Goal: Task Accomplishment & Management: Manage account settings

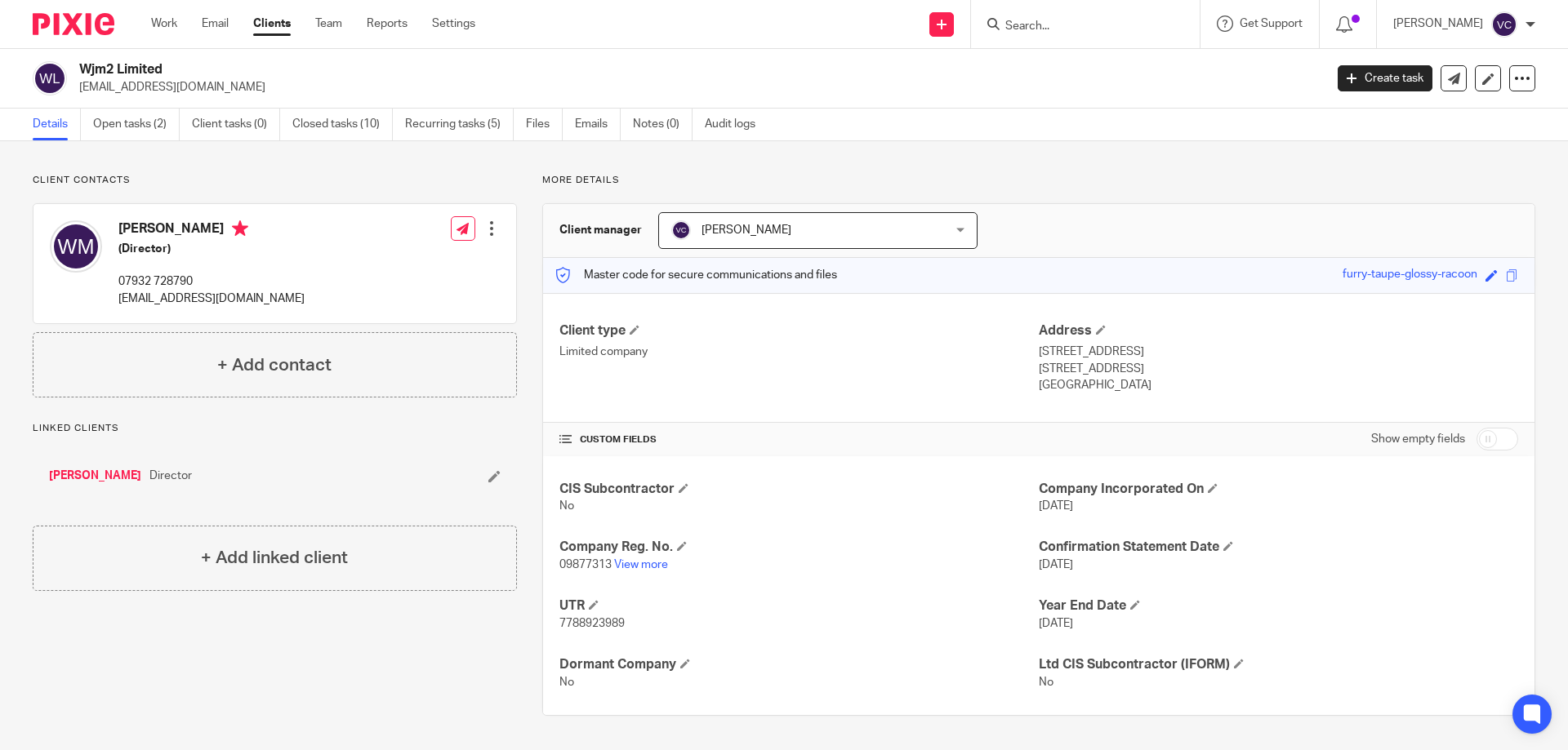
click at [1134, 51] on div "Wjm2 Limited [EMAIL_ADDRESS][DOMAIN_NAME] Create task Update from Companies Hou…" at bounding box center [784, 79] width 1568 height 60
click at [1123, 37] on div at bounding box center [1086, 24] width 229 height 48
click at [1104, 30] on input "Search" at bounding box center [1078, 27] width 147 height 15
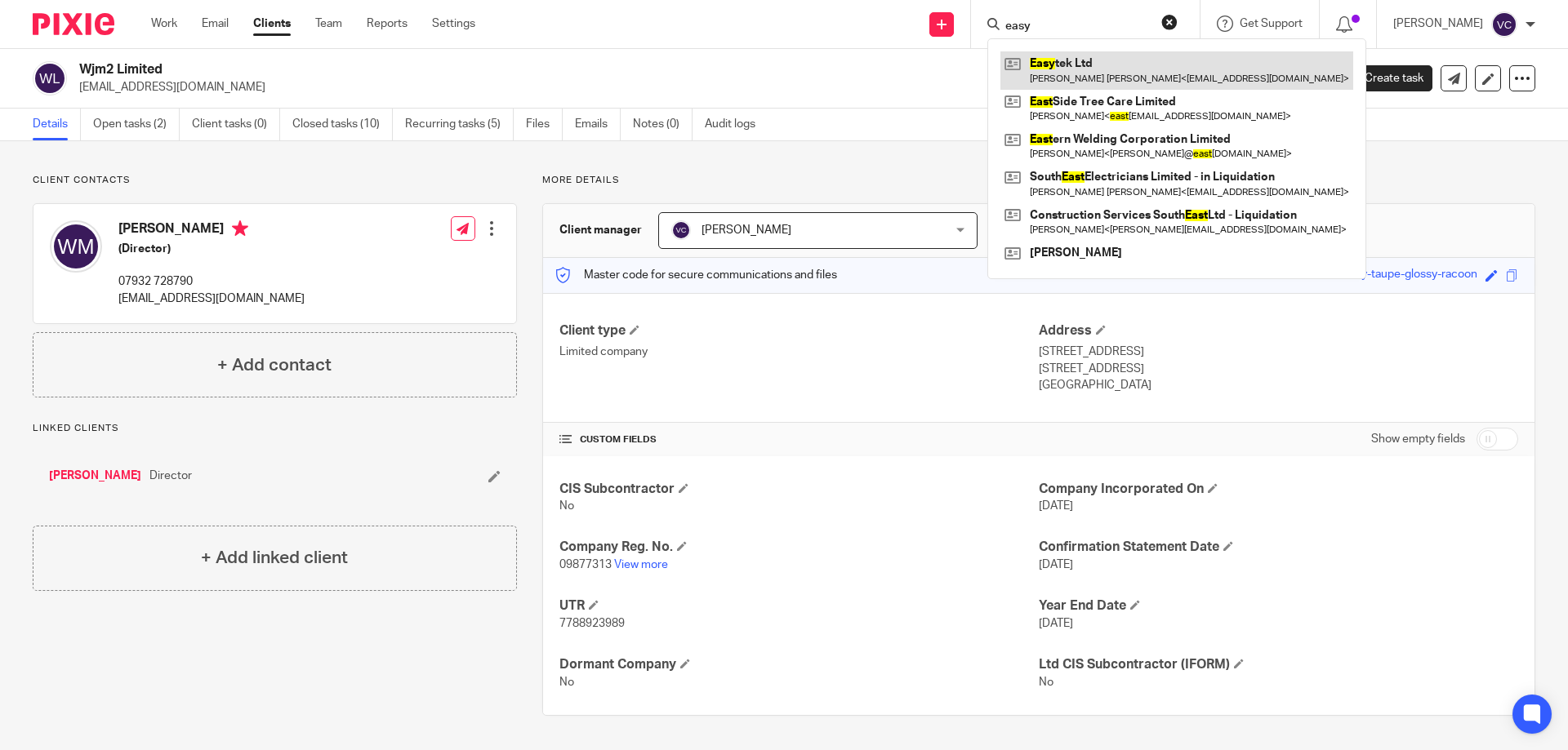
type input "easy"
click at [1123, 79] on link at bounding box center [1176, 71] width 353 height 38
click at [1091, 85] on link at bounding box center [1176, 71] width 353 height 38
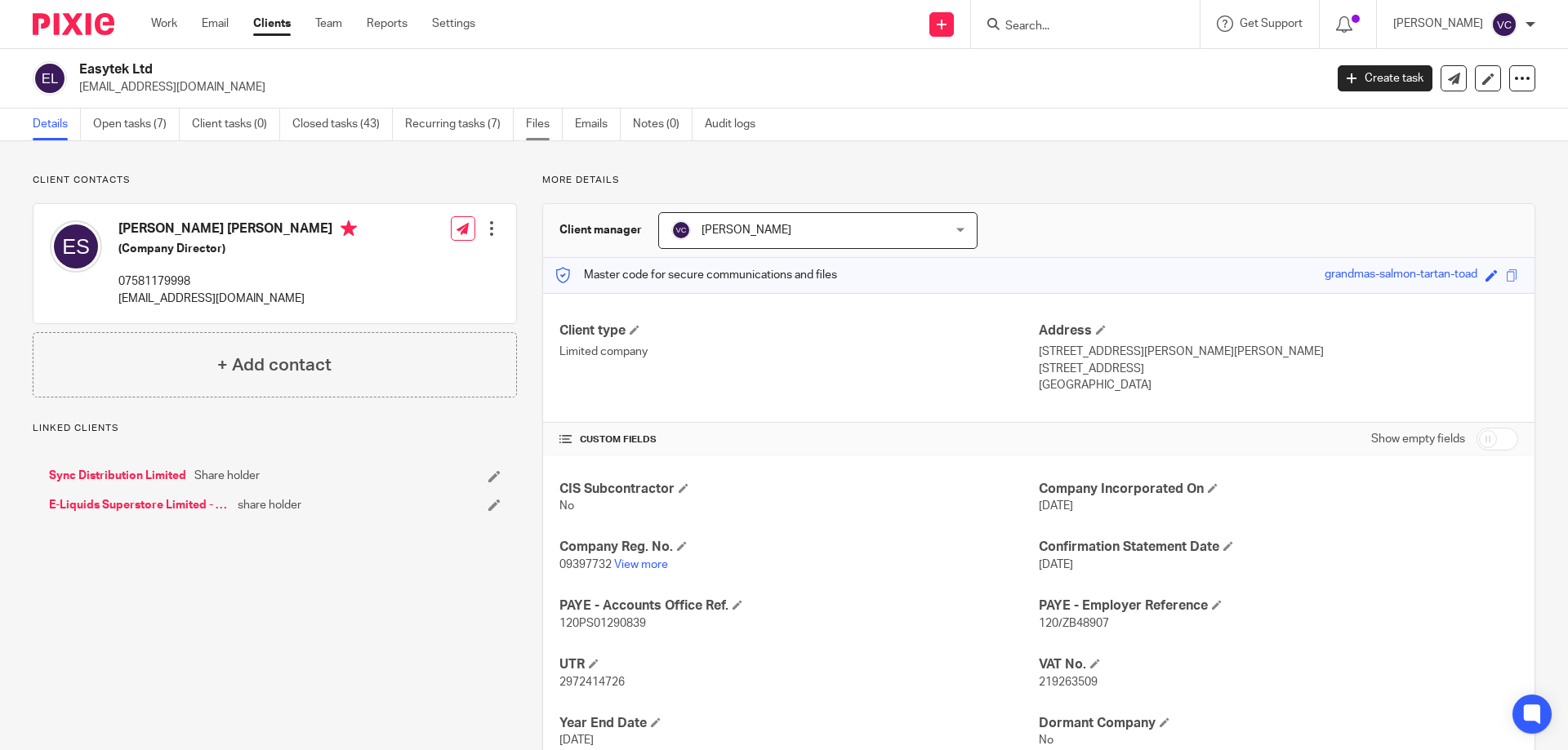
click at [551, 135] on link "Files" at bounding box center [544, 125] width 37 height 32
click at [551, 132] on link "Files" at bounding box center [544, 125] width 37 height 32
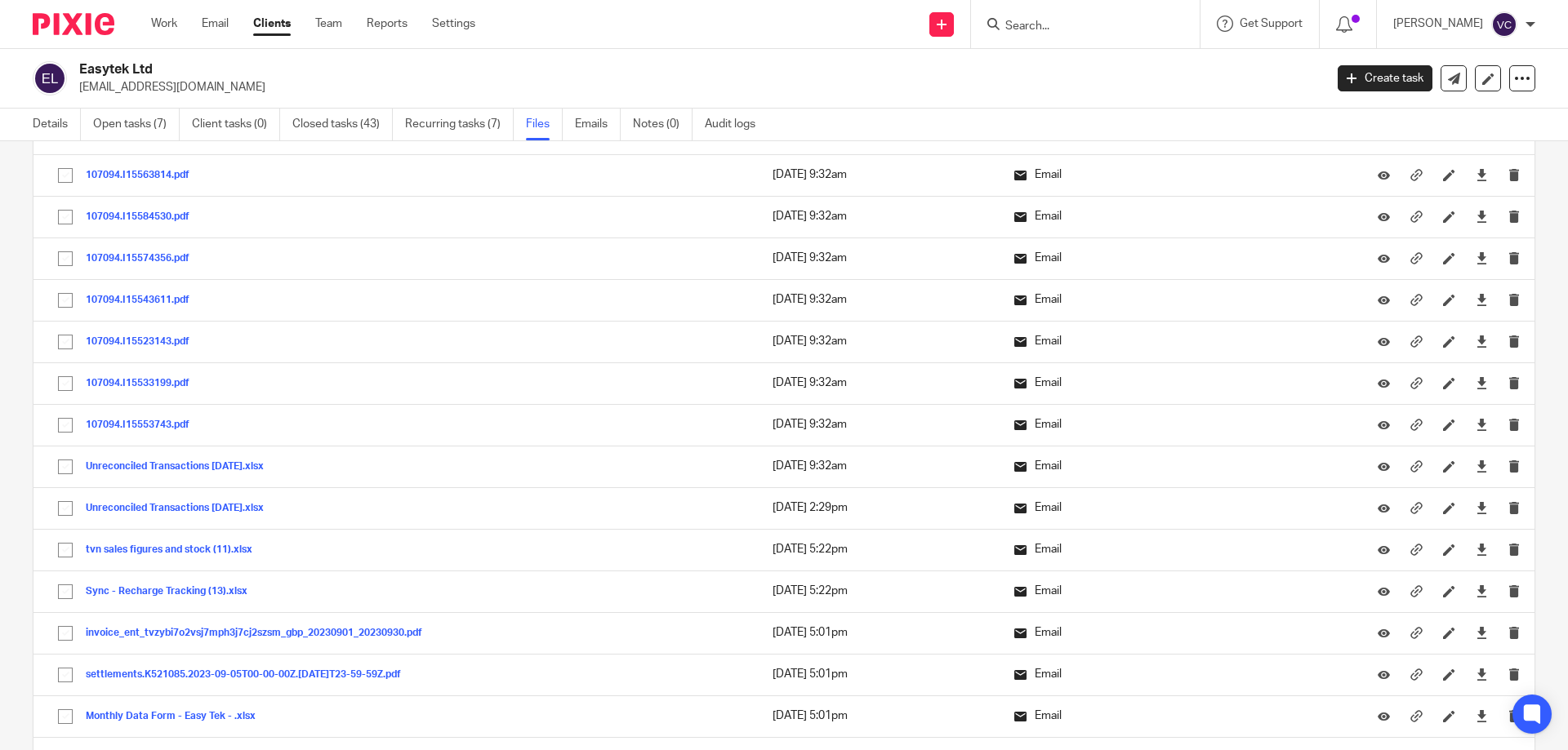
scroll to position [1470, 0]
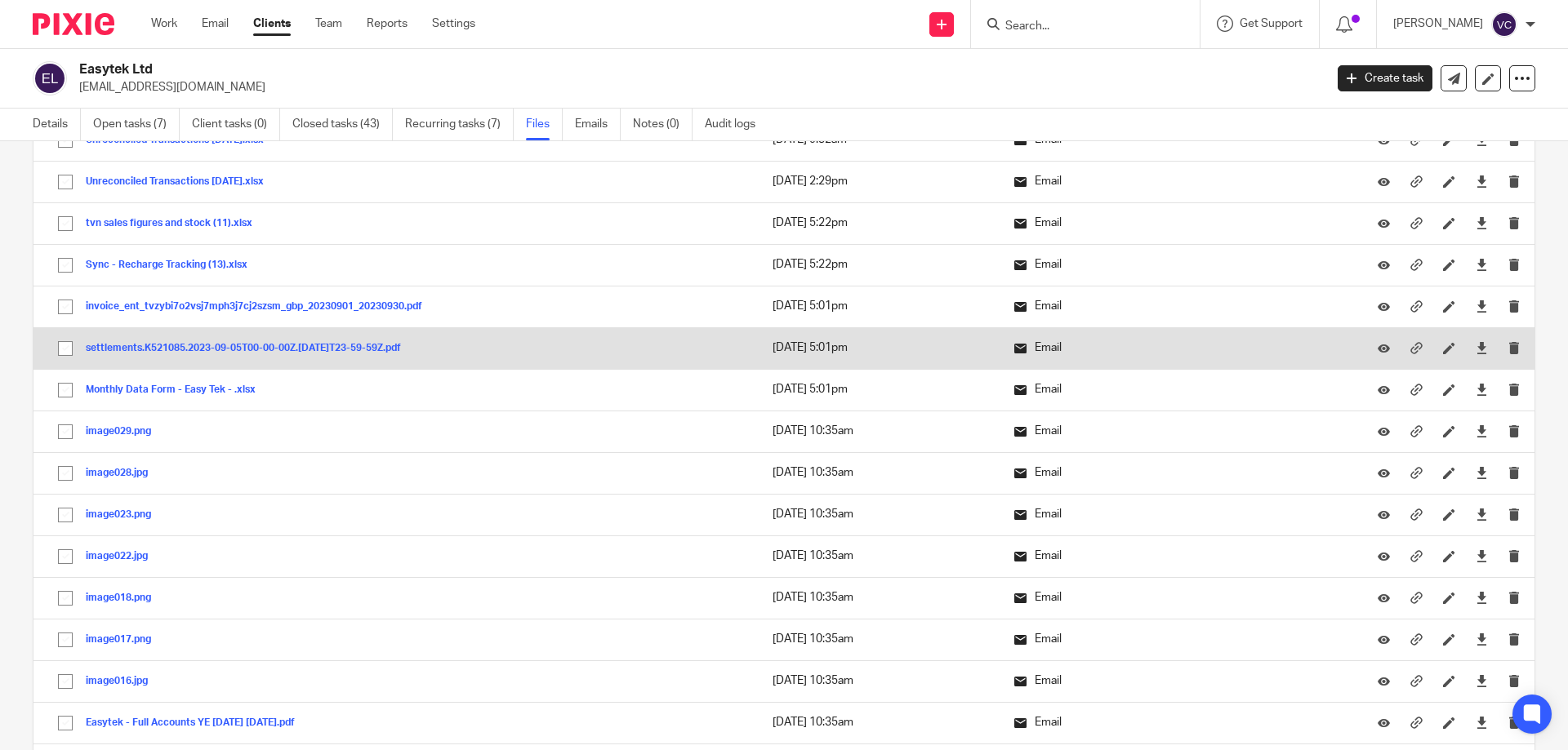
click at [359, 348] on button "settlements.K521085.2023-09-05T00-00-00Z.2023-10-05T23-59-59Z.pdf" at bounding box center [249, 348] width 328 height 11
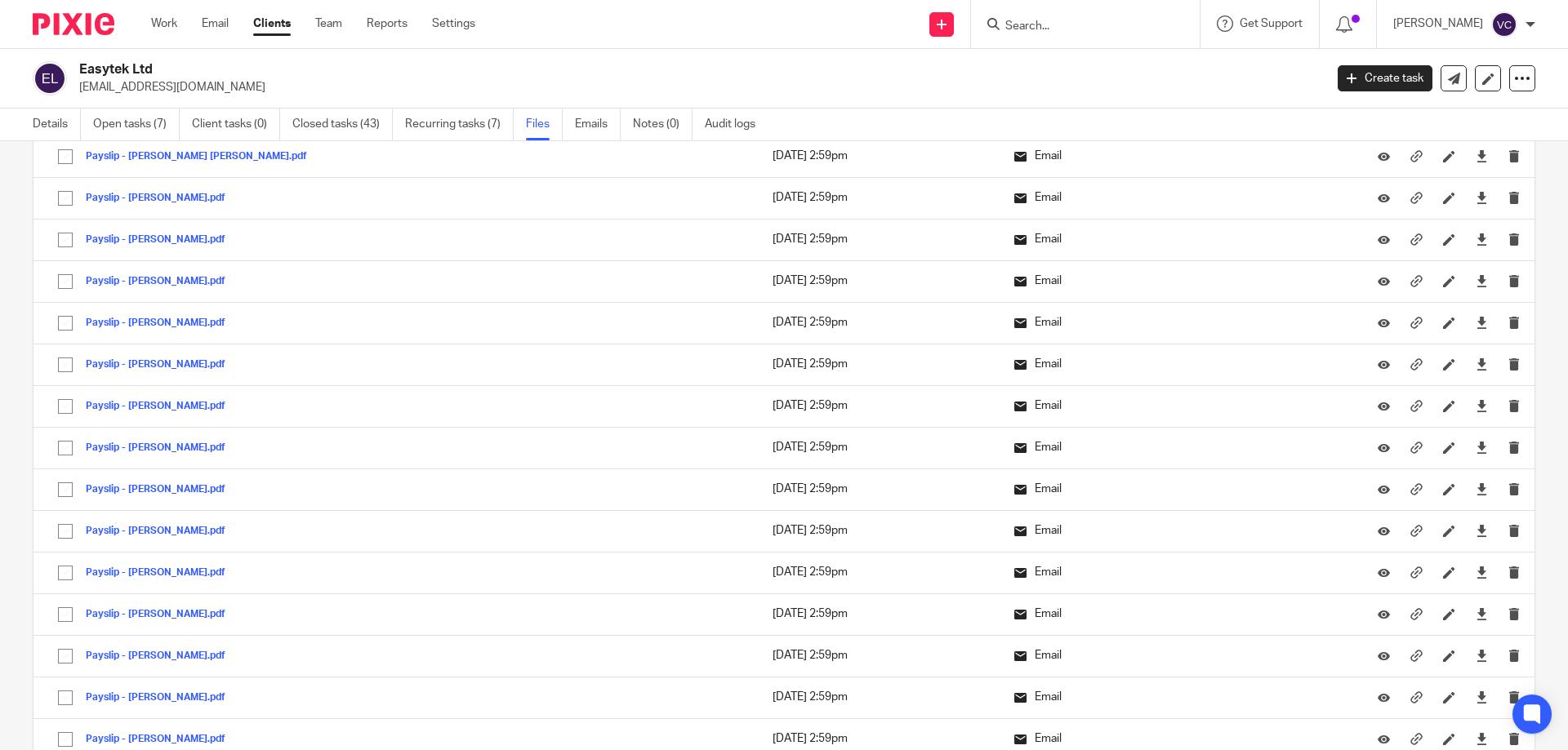
scroll to position [2777, 0]
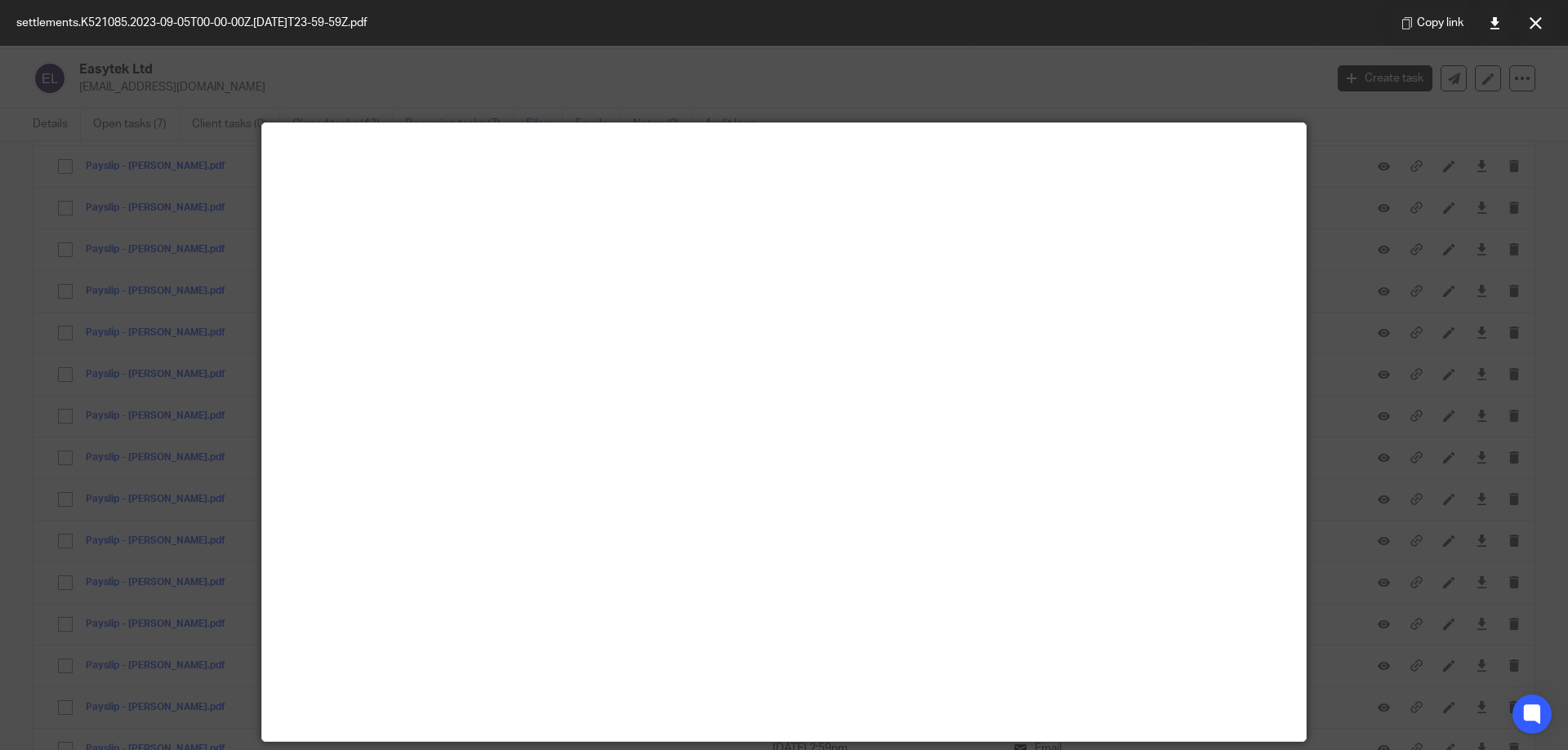
click at [195, 480] on div at bounding box center [784, 375] width 1568 height 750
drag, startPoint x: 1345, startPoint y: 135, endPoint x: 1386, endPoint y: 80, distance: 68.6
click at [1350, 127] on div at bounding box center [784, 375] width 1568 height 750
drag, startPoint x: 1535, startPoint y: 30, endPoint x: 1528, endPoint y: 37, distance: 9.9
click at [1535, 31] on button at bounding box center [1535, 23] width 33 height 33
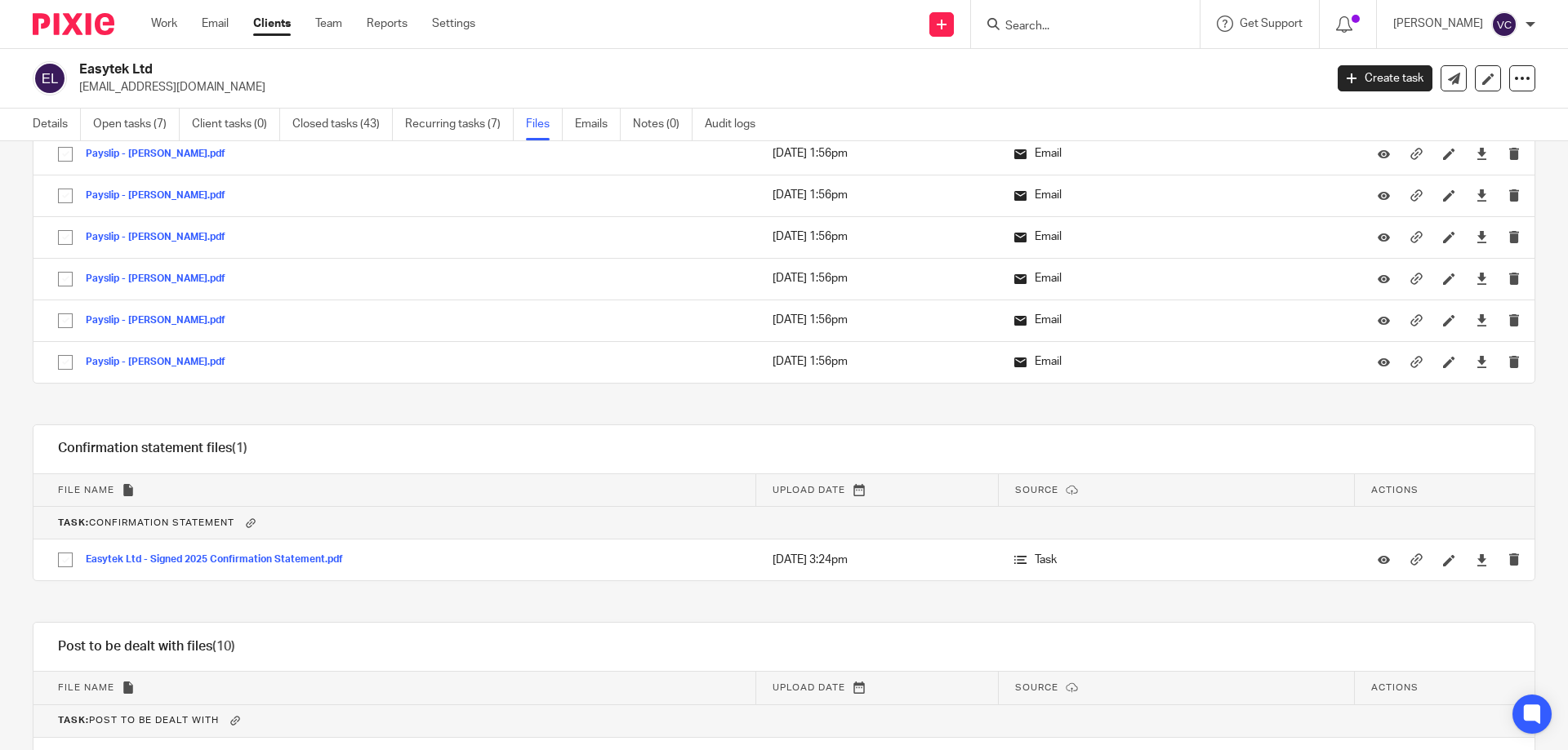
scroll to position [40819, 0]
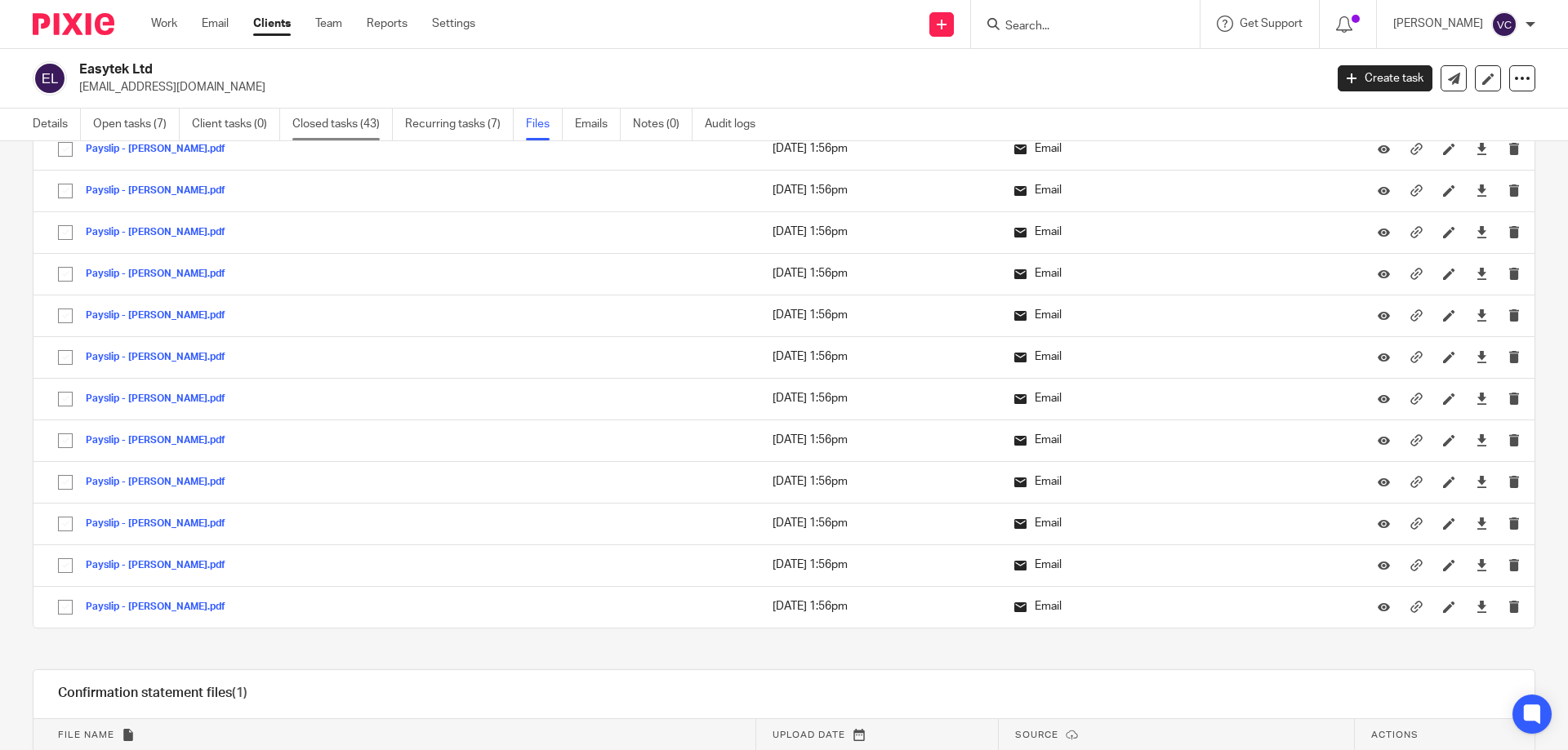
click at [364, 125] on link "Closed tasks (43)" at bounding box center [343, 125] width 101 height 32
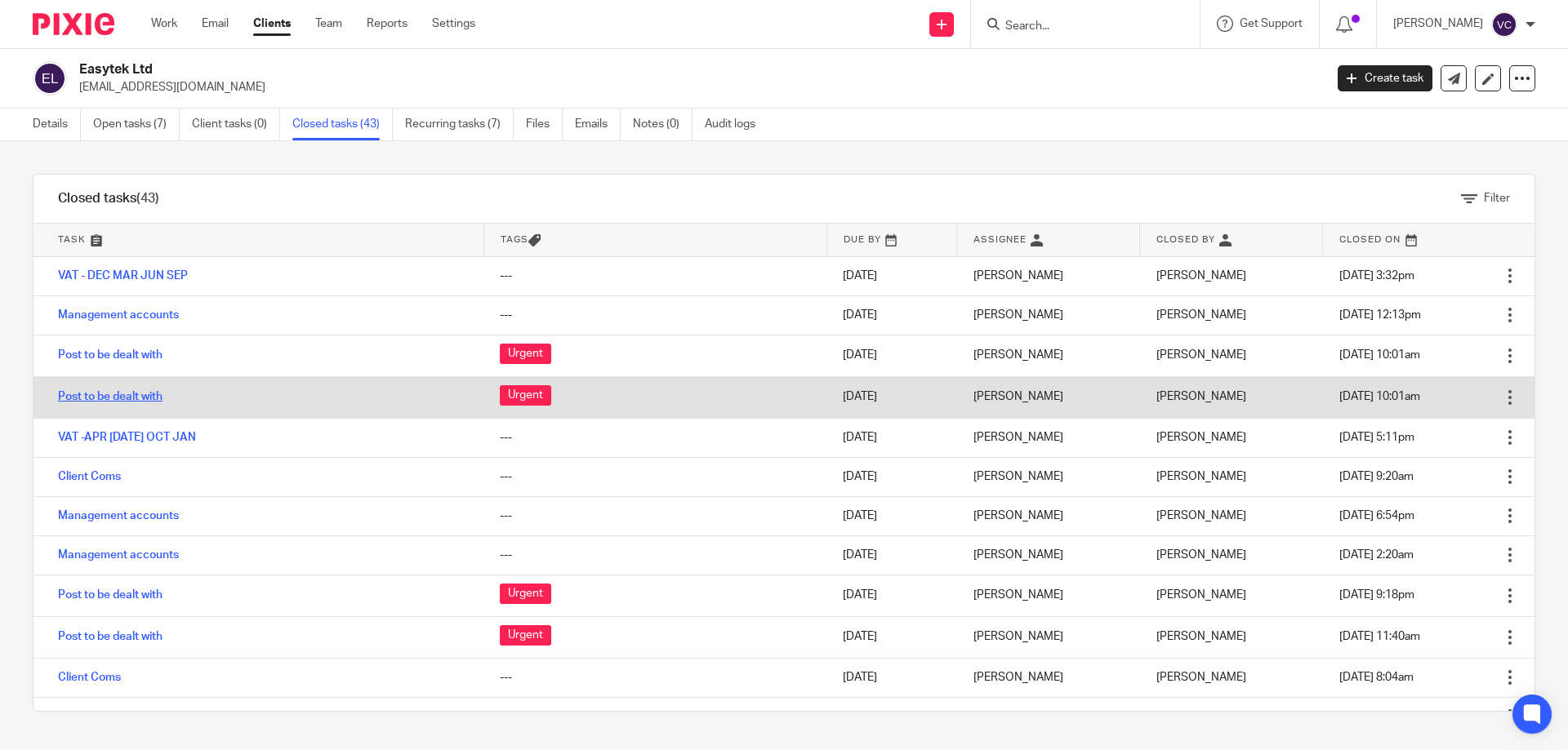
click at [113, 401] on link "Post to be dealt with" at bounding box center [110, 396] width 105 height 11
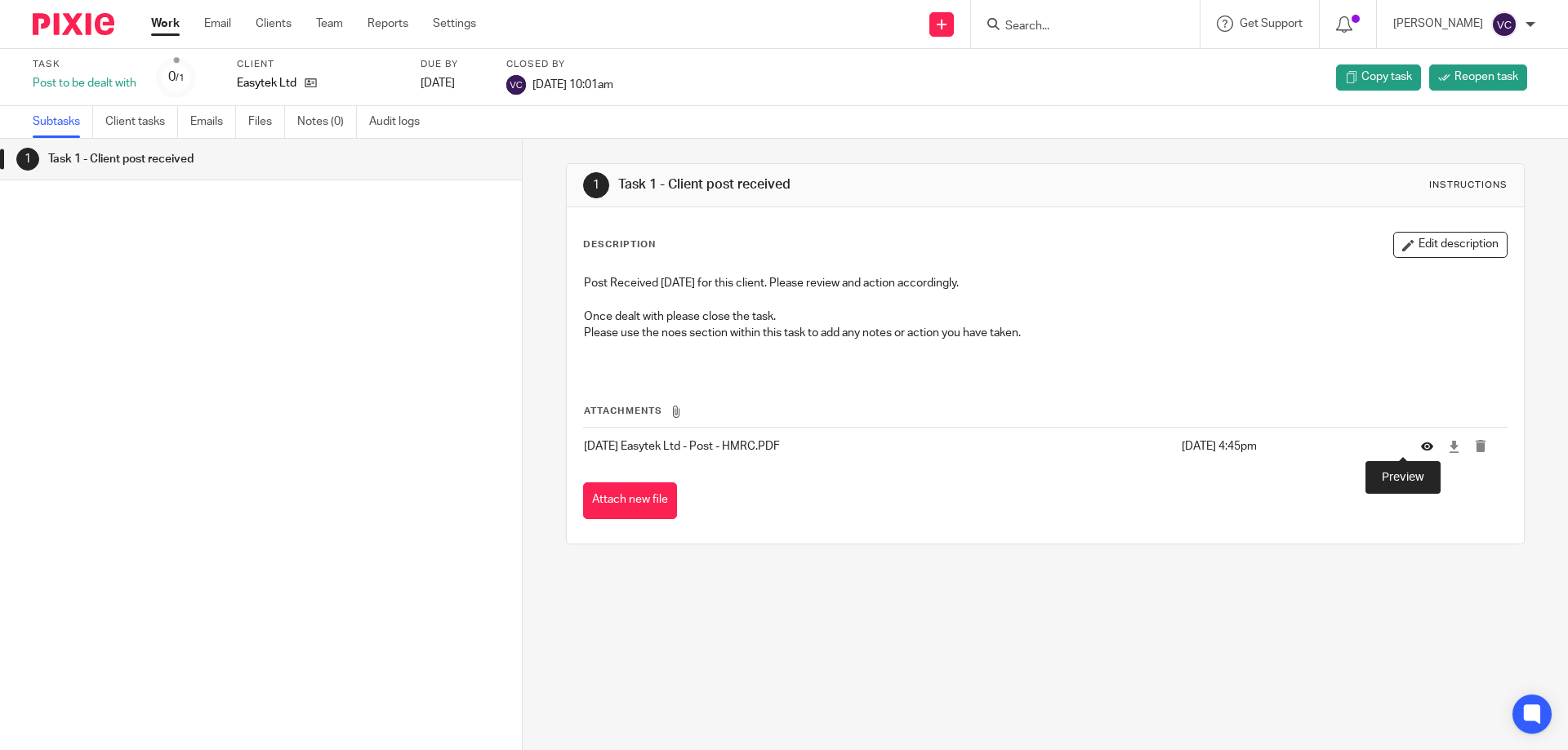
click at [1422, 446] on icon at bounding box center [1428, 447] width 12 height 12
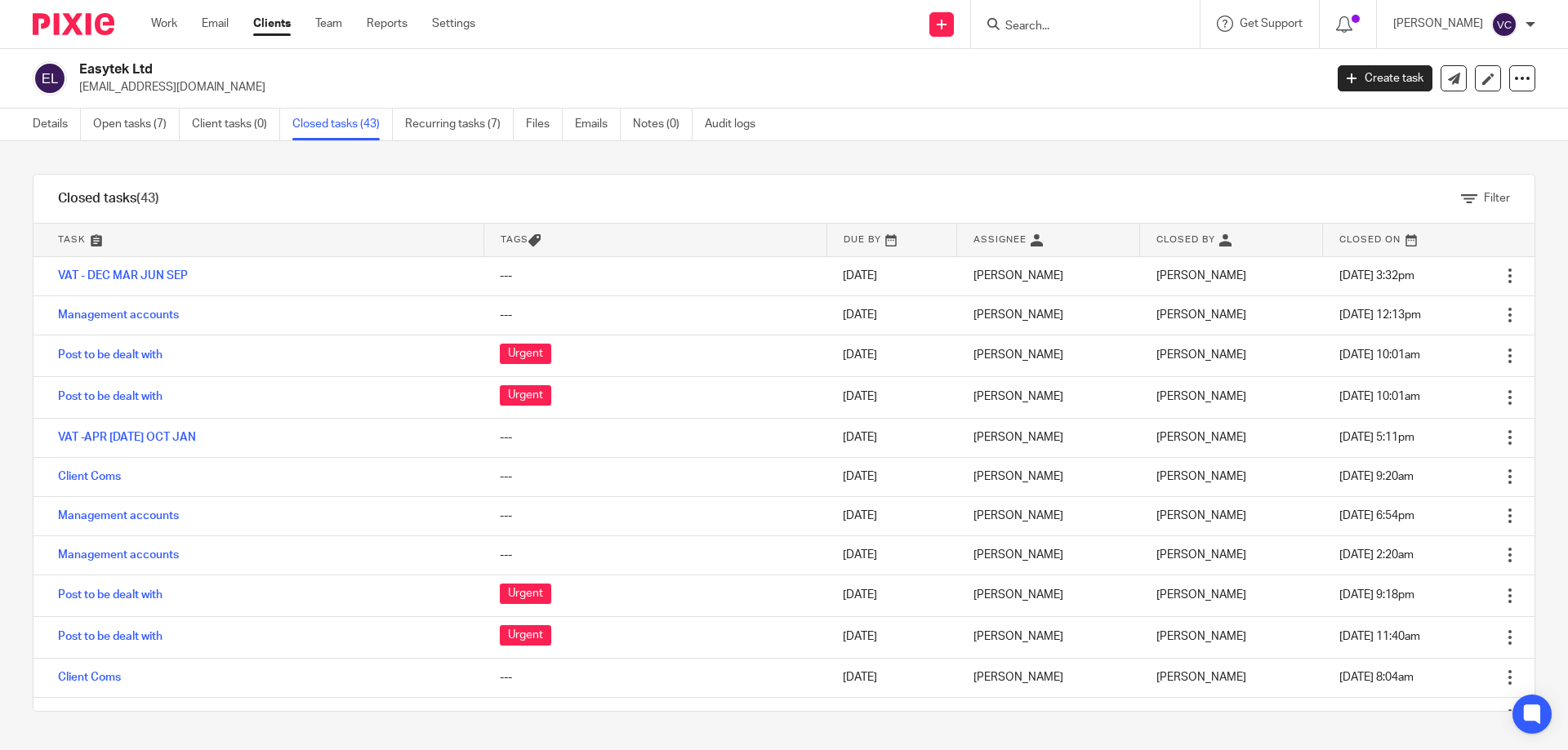
click at [800, 161] on div "Filter tasks Only show tasks matching all of these conditions 1 Task name Is Is…" at bounding box center [784, 446] width 1568 height 610
click at [1082, 61] on div "Easytek Ltd [EMAIL_ADDRESS][DOMAIN_NAME] Create task Update from Companies Hous…" at bounding box center [784, 79] width 1568 height 60
